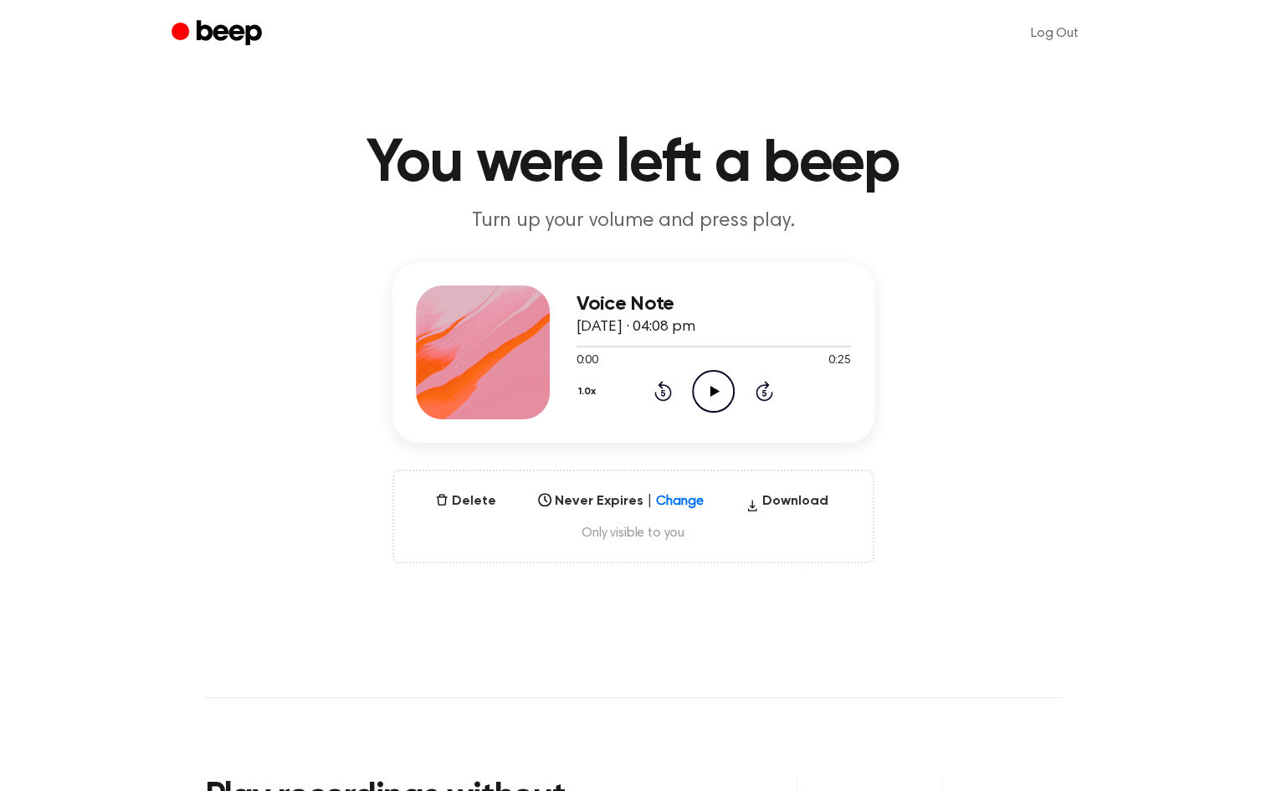
click at [722, 390] on icon "Play Audio" at bounding box center [713, 391] width 43 height 43
click at [685, 391] on div "1.0x Rewind 5 seconds Play Audio Skip 5 seconds" at bounding box center [714, 391] width 275 height 43
click at [706, 390] on icon "Play Audio" at bounding box center [713, 391] width 43 height 43
click at [588, 343] on div at bounding box center [714, 345] width 275 height 13
click at [716, 402] on icon "Pause Audio" at bounding box center [713, 391] width 43 height 43
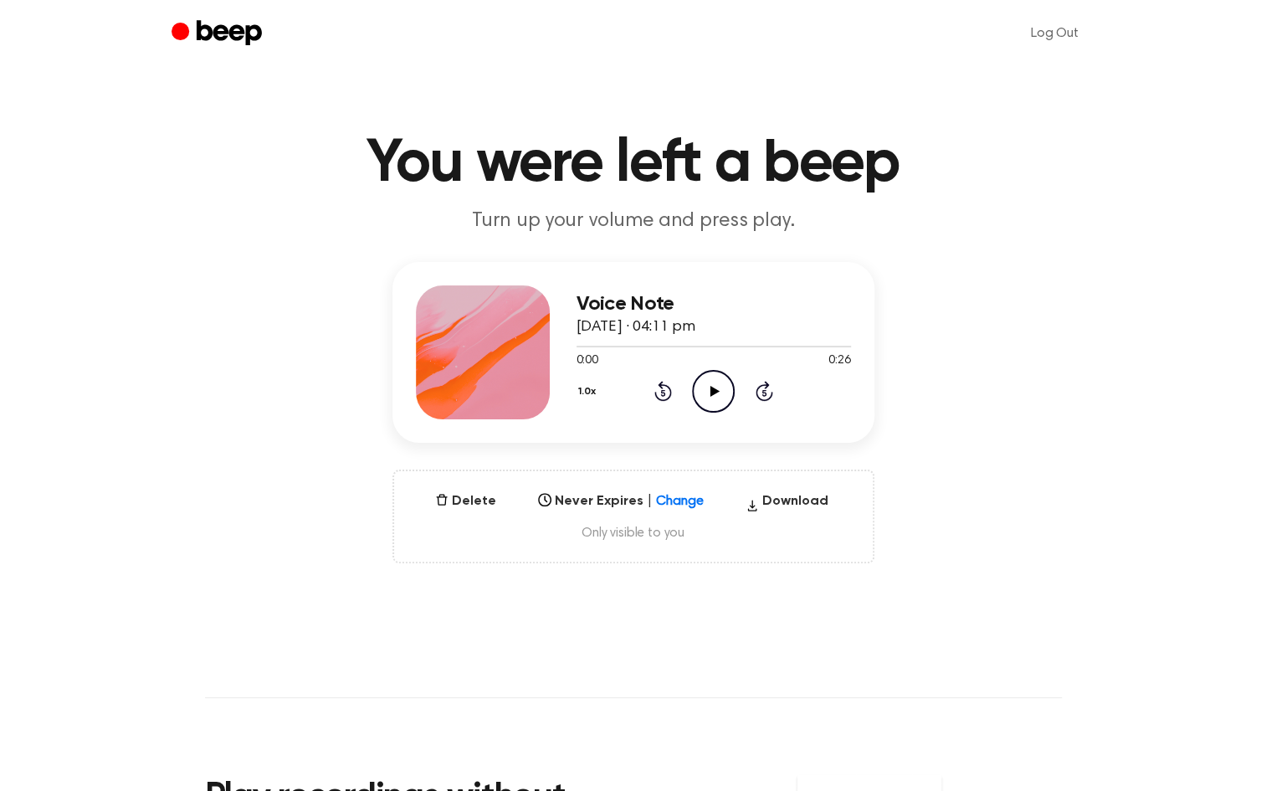
click at [709, 386] on icon "Play Audio" at bounding box center [713, 391] width 43 height 43
click at [705, 401] on icon "Play Audio" at bounding box center [713, 391] width 43 height 43
click at [731, 372] on icon "Pause Audio" at bounding box center [713, 391] width 43 height 43
click at [720, 385] on icon "Play Audio" at bounding box center [713, 391] width 43 height 43
click at [711, 384] on icon "Play Audio" at bounding box center [713, 391] width 43 height 43
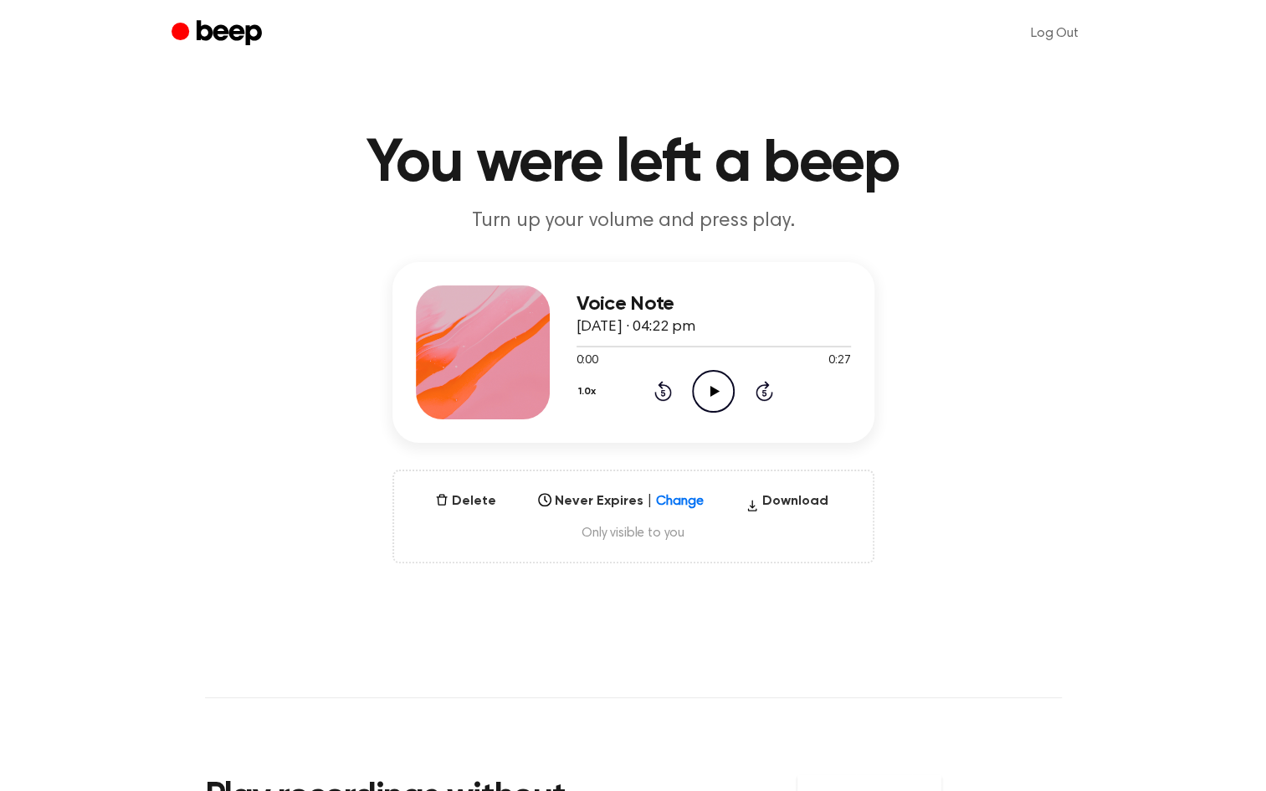
click at [714, 394] on icon "Play Audio" at bounding box center [713, 391] width 43 height 43
click at [705, 382] on icon "Play Audio" at bounding box center [713, 391] width 43 height 43
click at [695, 390] on icon "Play Audio" at bounding box center [713, 391] width 43 height 43
click at [713, 383] on icon "Play Audio" at bounding box center [713, 391] width 43 height 43
click at [715, 385] on icon "Play Audio" at bounding box center [713, 391] width 43 height 43
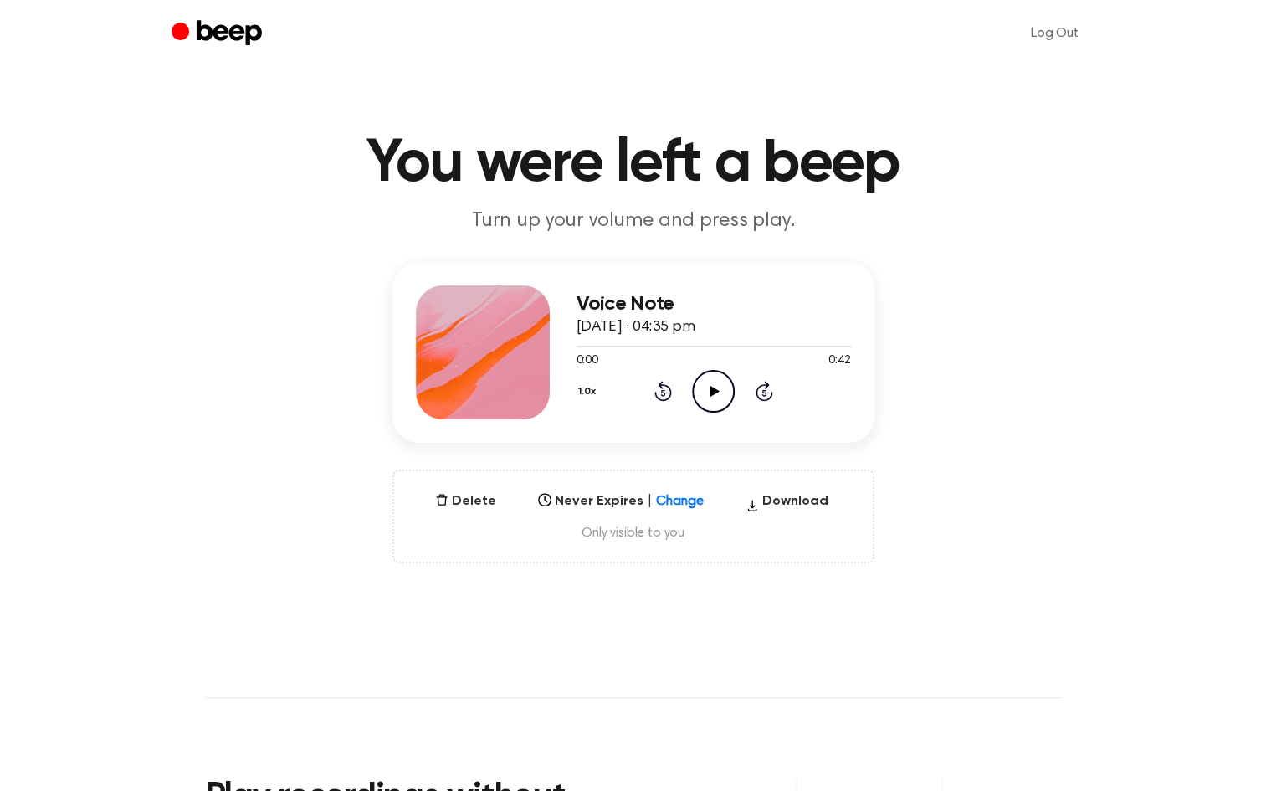
click at [747, 378] on div "1.0x Rewind 5 seconds Play Audio Skip 5 seconds" at bounding box center [714, 391] width 275 height 43
click at [728, 382] on icon "Play Audio" at bounding box center [713, 391] width 43 height 43
click at [706, 397] on icon "Play Audio" at bounding box center [713, 391] width 43 height 43
click at [734, 418] on div "Voice Note 10 August 2025 · 04:11 pm 0:00 0:26 Your browser does not support th…" at bounding box center [714, 352] width 275 height 134
click at [713, 397] on icon "Play Audio" at bounding box center [713, 391] width 43 height 43
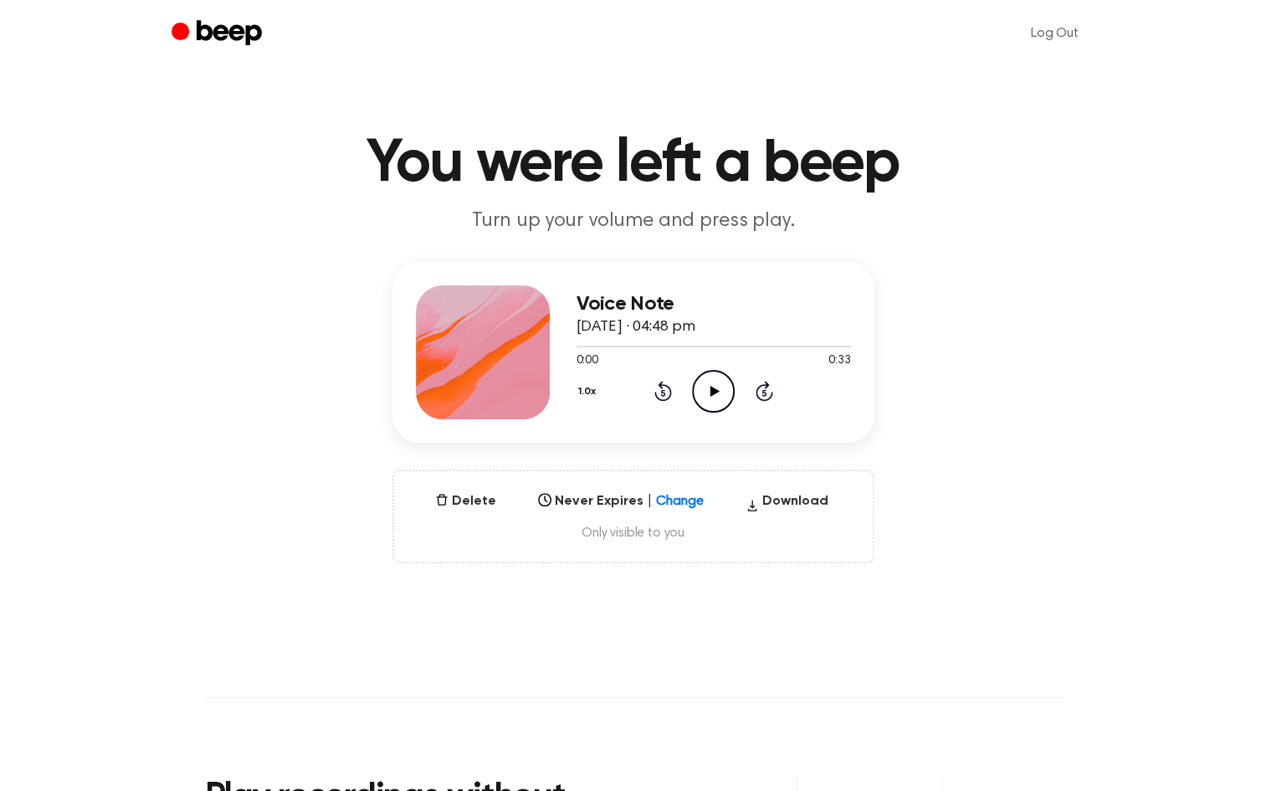
click at [716, 392] on icon at bounding box center [715, 391] width 9 height 11
click at [720, 373] on icon "Play Audio" at bounding box center [713, 391] width 43 height 43
click at [711, 395] on icon "Play Audio" at bounding box center [713, 391] width 43 height 43
